Goal: Obtain resource: Obtain resource

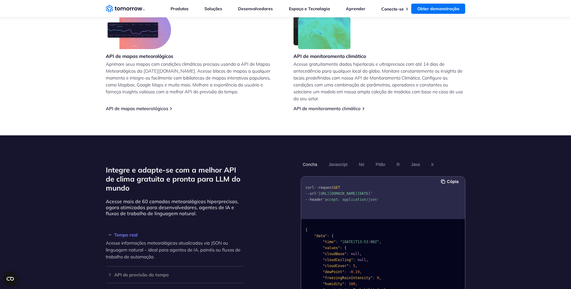
scroll to position [420, 0]
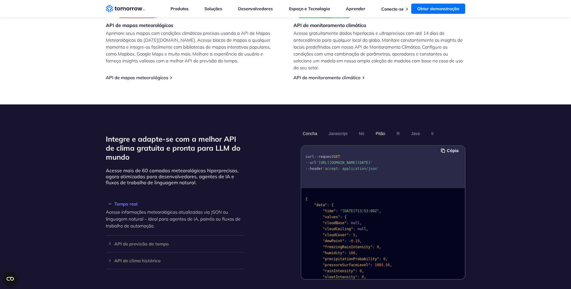
click at [383, 135] on font "Pitão" at bounding box center [380, 133] width 10 height 5
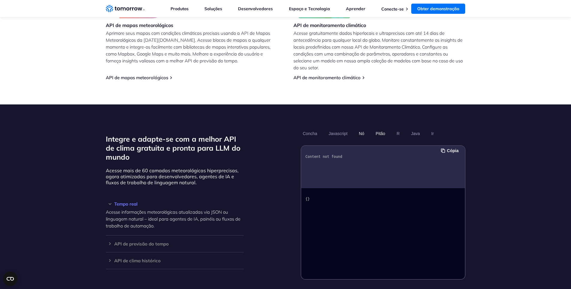
click at [363, 132] on font "Nó" at bounding box center [361, 133] width 5 height 5
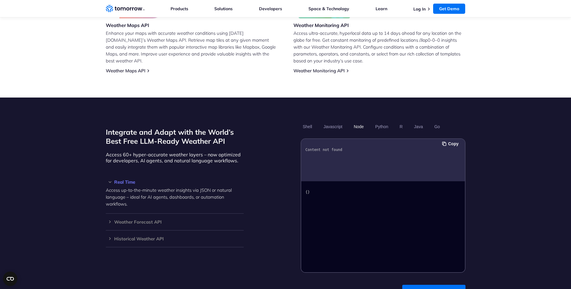
scroll to position [413, 0]
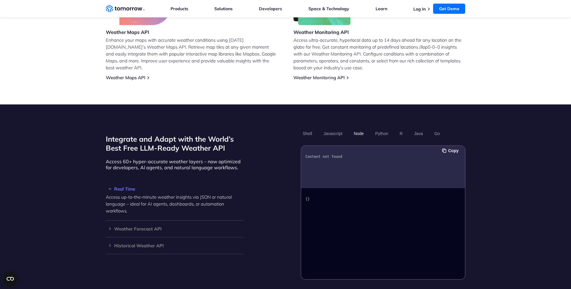
click at [342, 128] on button "Javascript" at bounding box center [332, 133] width 23 height 10
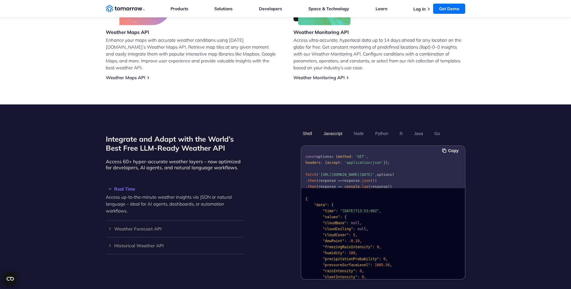
click at [307, 129] on button "Shell" at bounding box center [306, 133] width 13 height 10
click at [336, 128] on button "Javascript" at bounding box center [332, 133] width 23 height 10
click at [354, 128] on button "Node" at bounding box center [358, 133] width 14 height 10
click at [383, 128] on button "Python" at bounding box center [381, 133] width 17 height 10
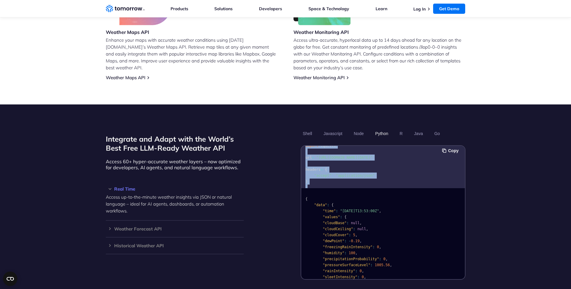
scroll to position [43, 0]
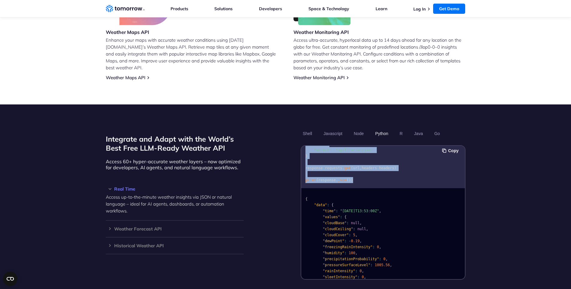
drag, startPoint x: 305, startPoint y: 149, endPoint x: 367, endPoint y: 175, distance: 67.3
click at [367, 175] on pre "import requests url = "https://api.tomorrow.io/v4/weather/realtime?location=tor…" at bounding box center [383, 148] width 164 height 75
copy code "import requests url = "https://api.tomorrow.io/v4/weather/realtime?location=tor…"
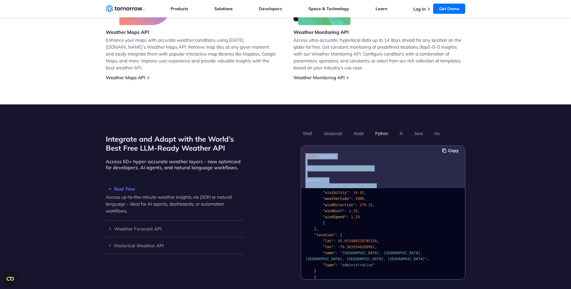
scroll to position [0, 0]
click at [369, 173] on pre "import requests url = "https://api.tomorrow.io/v4/weather/realtime?location=tor…" at bounding box center [383, 184] width 164 height 75
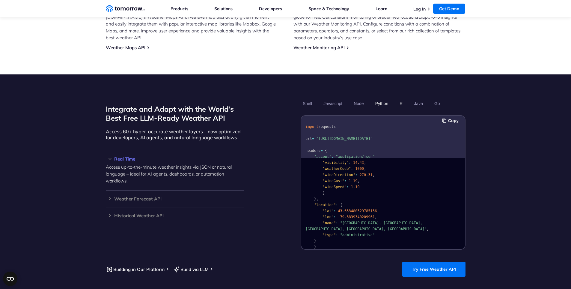
click at [401, 98] on button "R" at bounding box center [400, 103] width 7 height 10
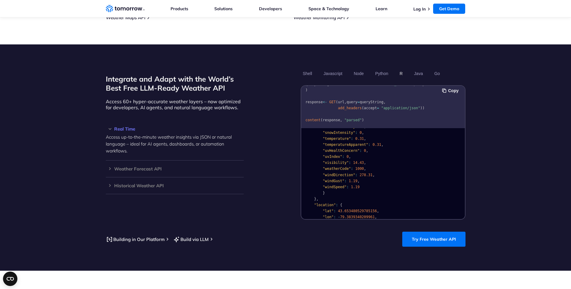
scroll to position [443, 0]
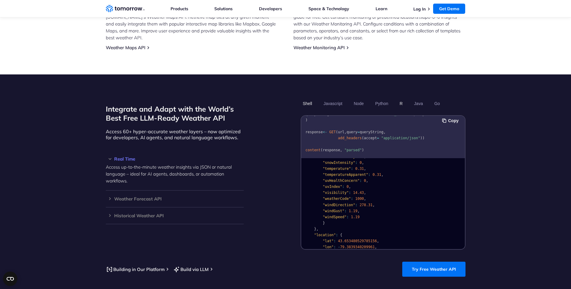
click at [309, 98] on button "Shell" at bounding box center [306, 103] width 13 height 10
click at [450, 117] on button "Copy" at bounding box center [451, 120] width 18 height 7
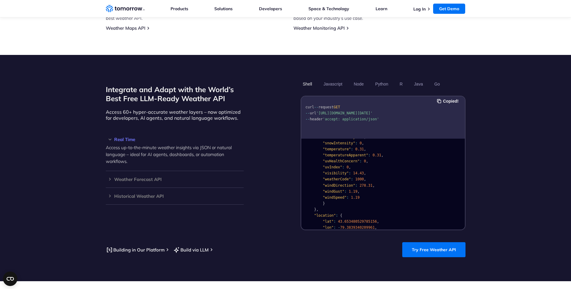
scroll to position [503, 0]
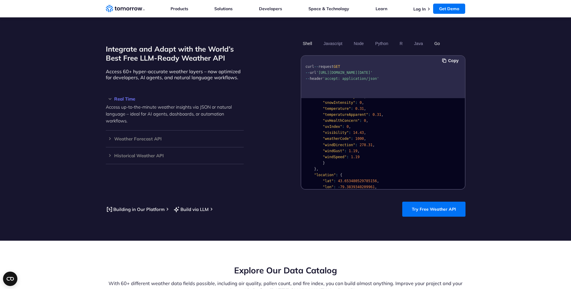
click at [438, 38] on button "Go" at bounding box center [437, 43] width 10 height 10
click at [415, 38] on button "Java" at bounding box center [418, 43] width 13 height 10
click at [399, 38] on button "R" at bounding box center [400, 43] width 7 height 10
click at [381, 38] on button "Python" at bounding box center [381, 43] width 17 height 10
click at [351, 38] on ul "Shell Javascript Node Python R Java Go" at bounding box center [382, 43] width 165 height 10
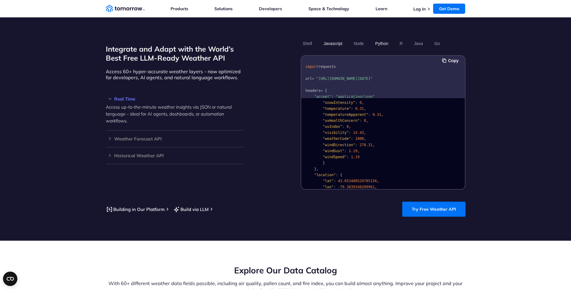
click at [331, 38] on button "Javascript" at bounding box center [332, 43] width 23 height 10
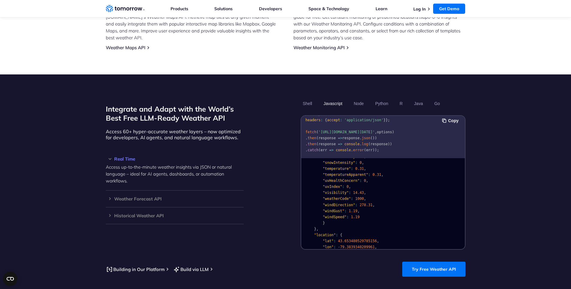
scroll to position [0, 0]
click at [382, 99] on button "Python" at bounding box center [381, 103] width 17 height 10
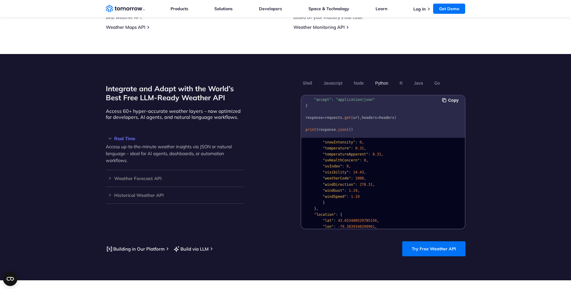
scroll to position [473, 0]
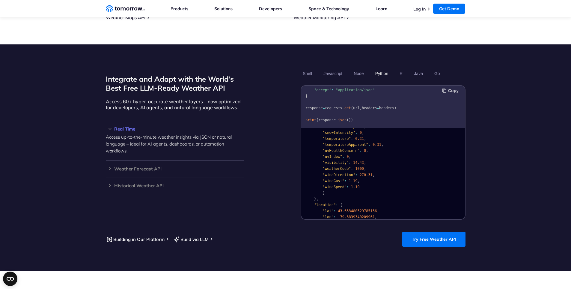
click at [446, 87] on button "Copy" at bounding box center [451, 90] width 18 height 7
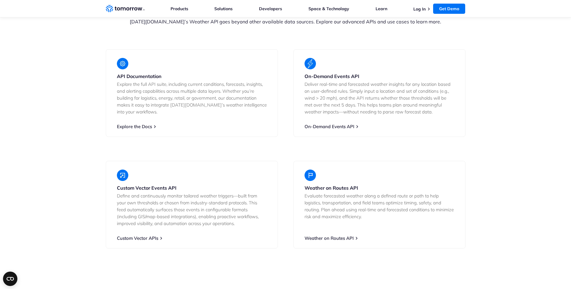
scroll to position [1102, 0]
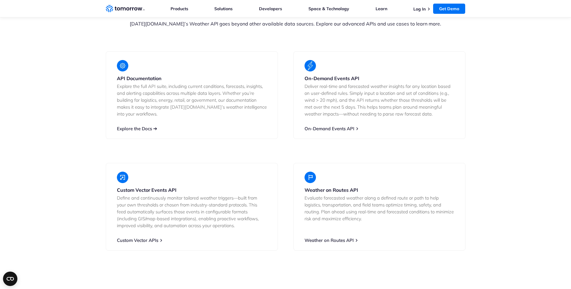
click at [145, 126] on link "Explore the Docs" at bounding box center [134, 129] width 35 height 6
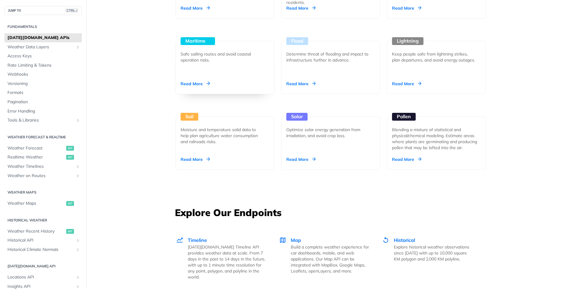
scroll to position [749, 0]
